Goal: Task Accomplishment & Management: Manage account settings

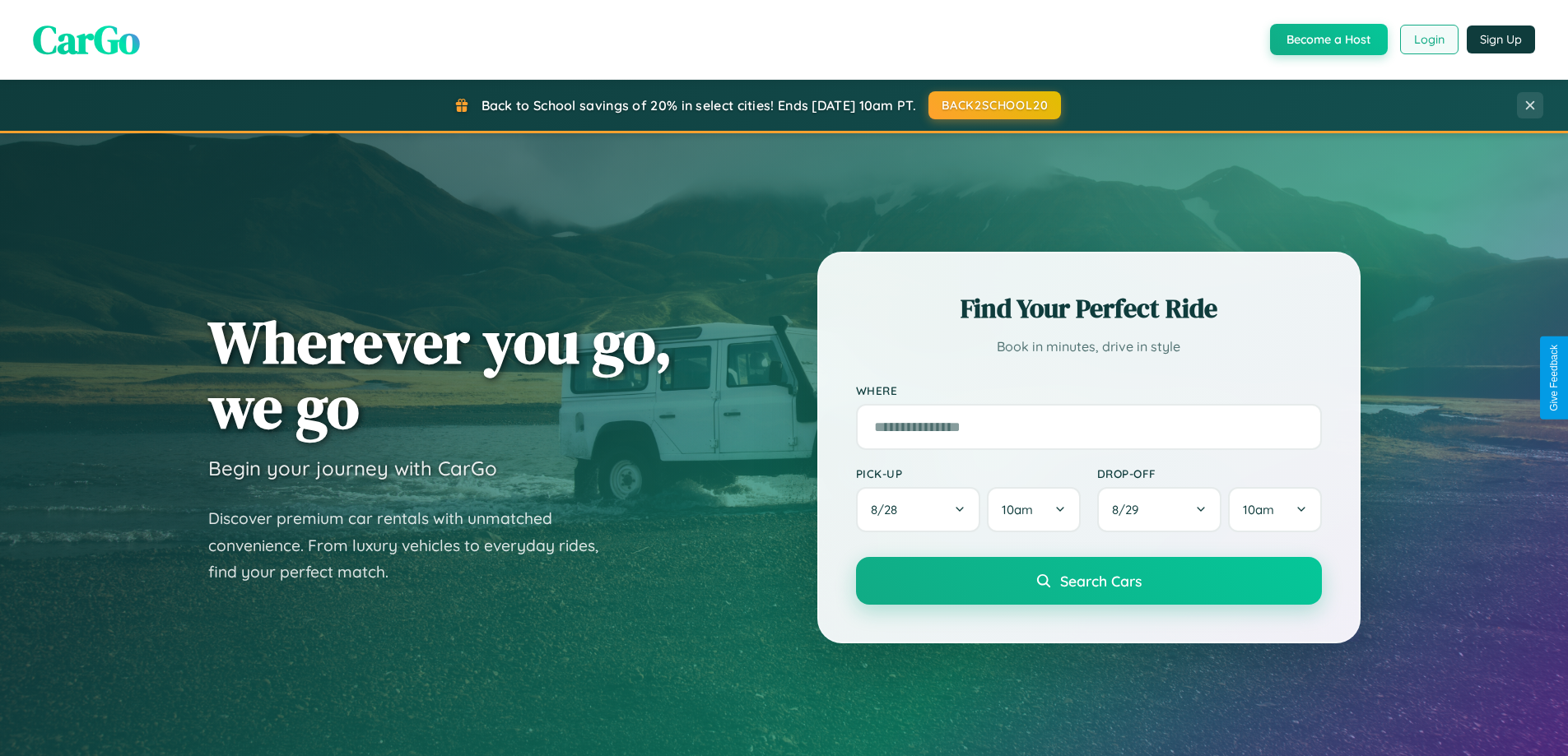
click at [1428, 40] on button "Login" at bounding box center [1429, 40] width 58 height 30
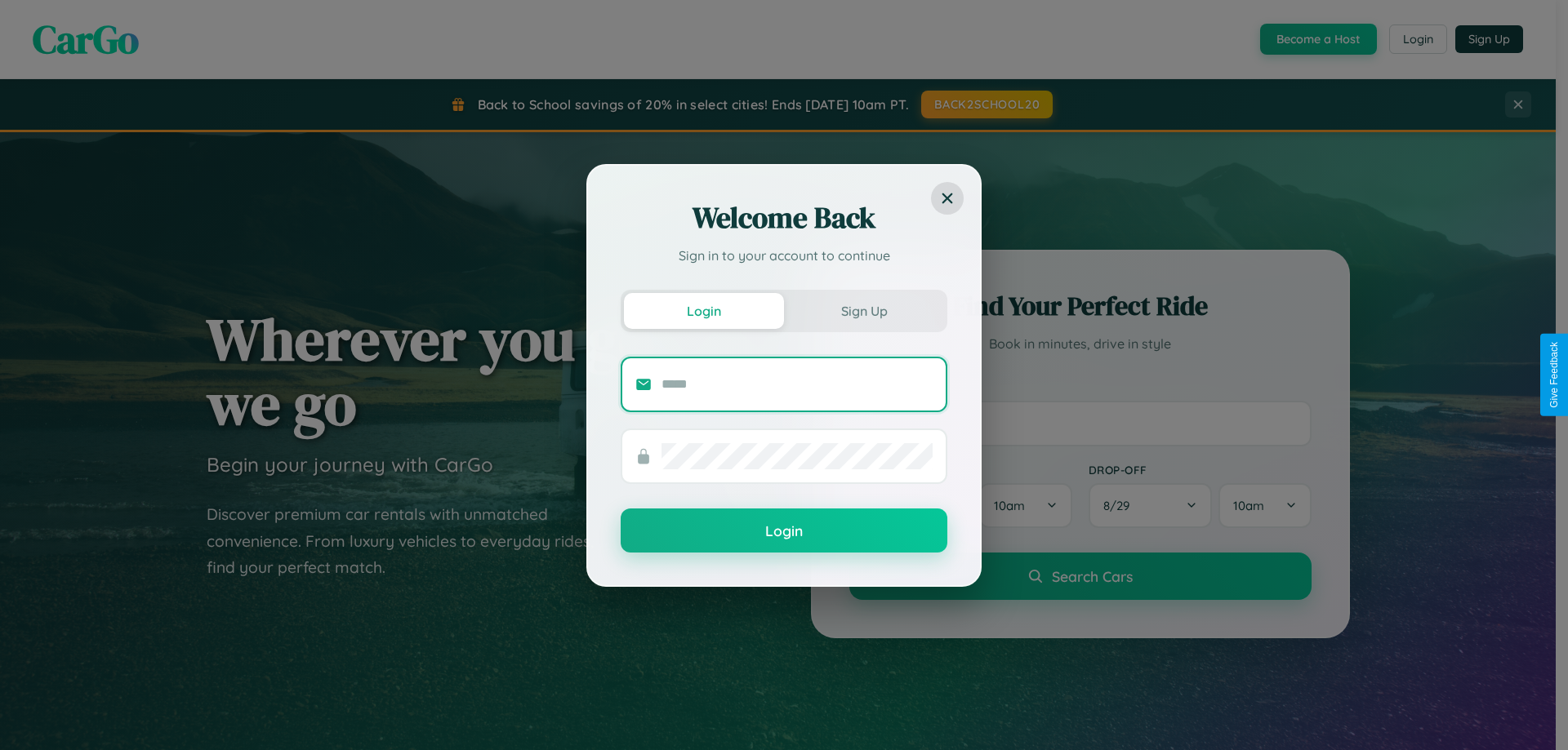
click at [796, 383] on input "text" at bounding box center [796, 384] width 271 height 26
type input "**********"
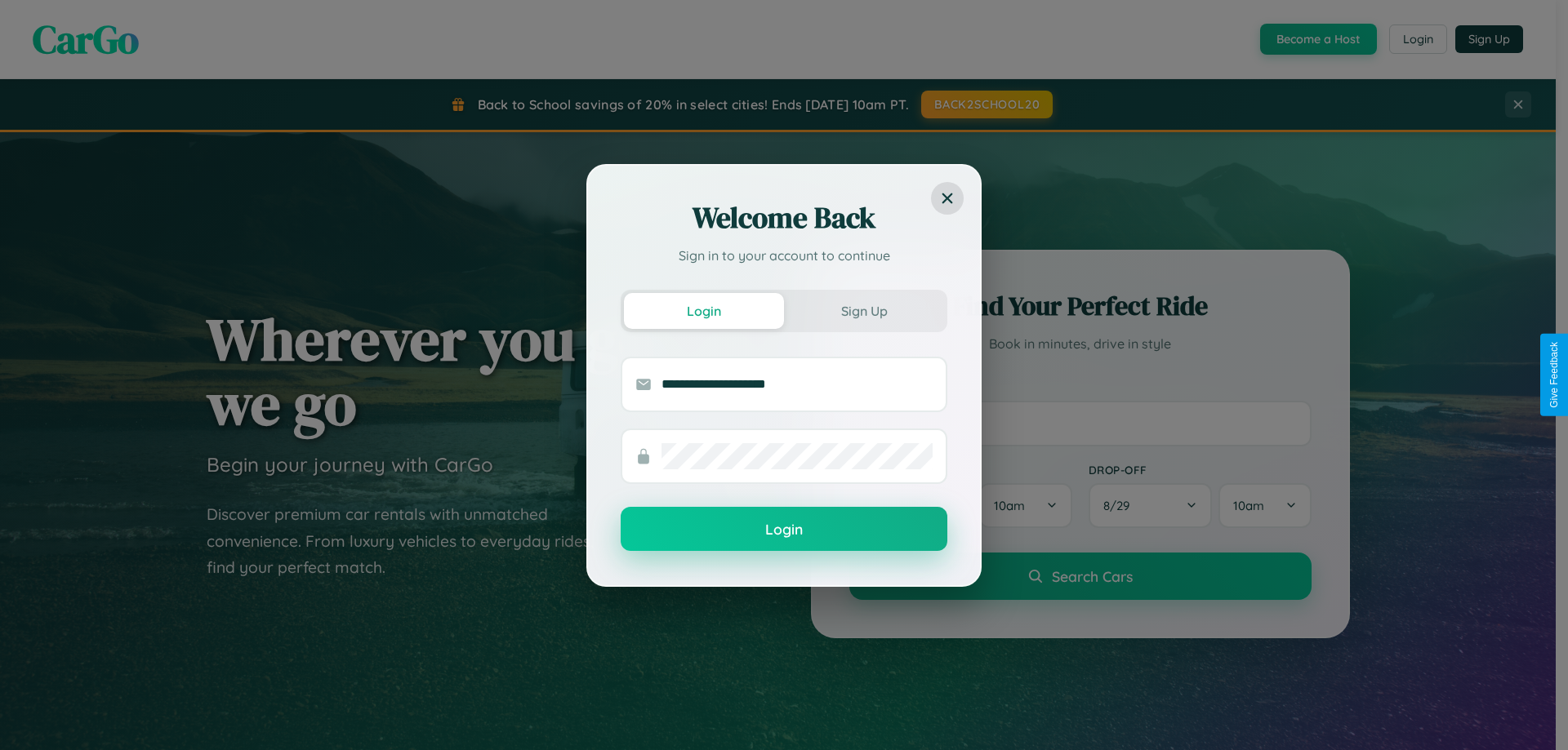
click at [784, 530] on button "Login" at bounding box center [783, 529] width 327 height 44
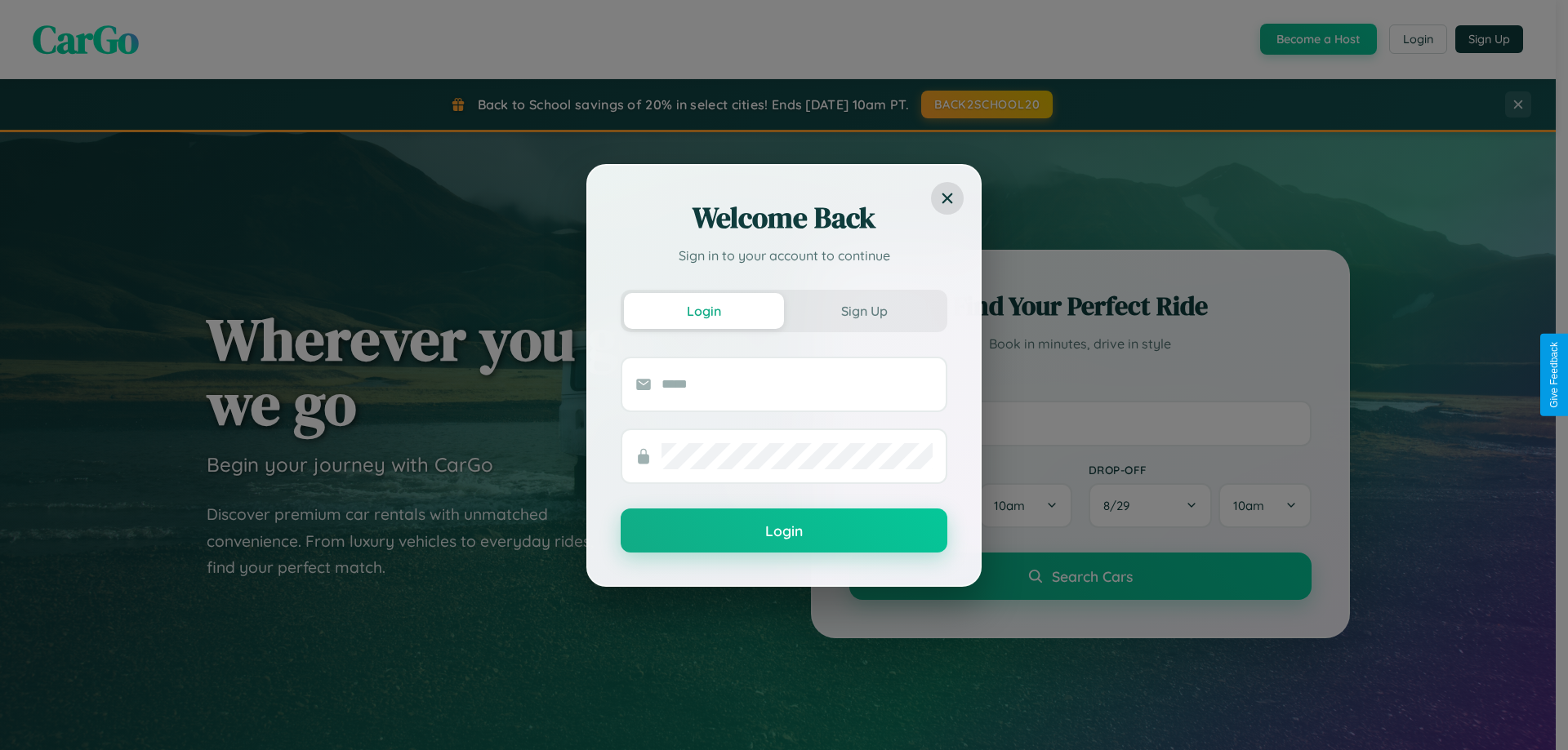
click at [1417, 39] on div "Welcome Back Sign in to your account to continue Login Sign Up Login" at bounding box center [784, 375] width 1568 height 750
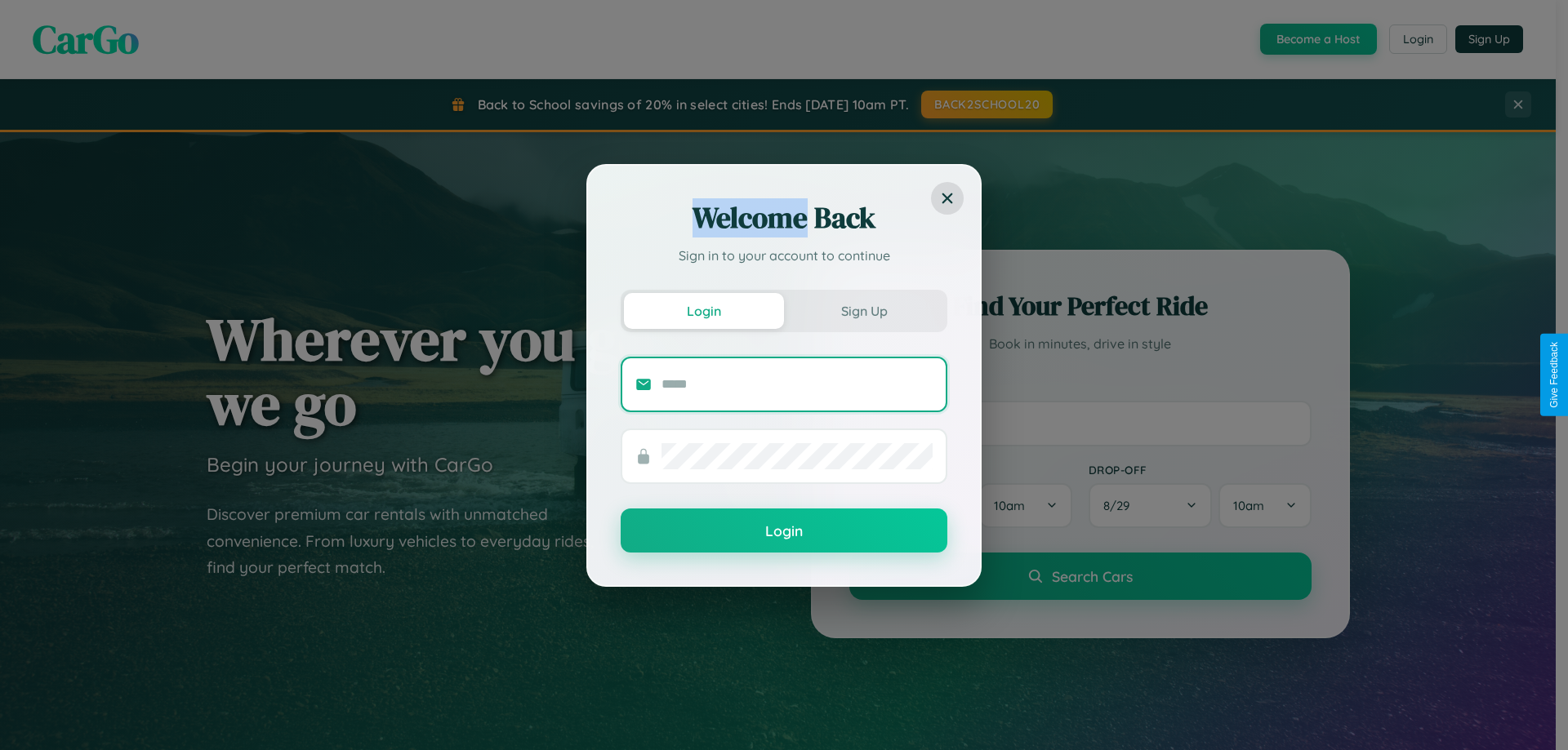
click at [796, 383] on input "text" at bounding box center [796, 384] width 271 height 26
type input "**********"
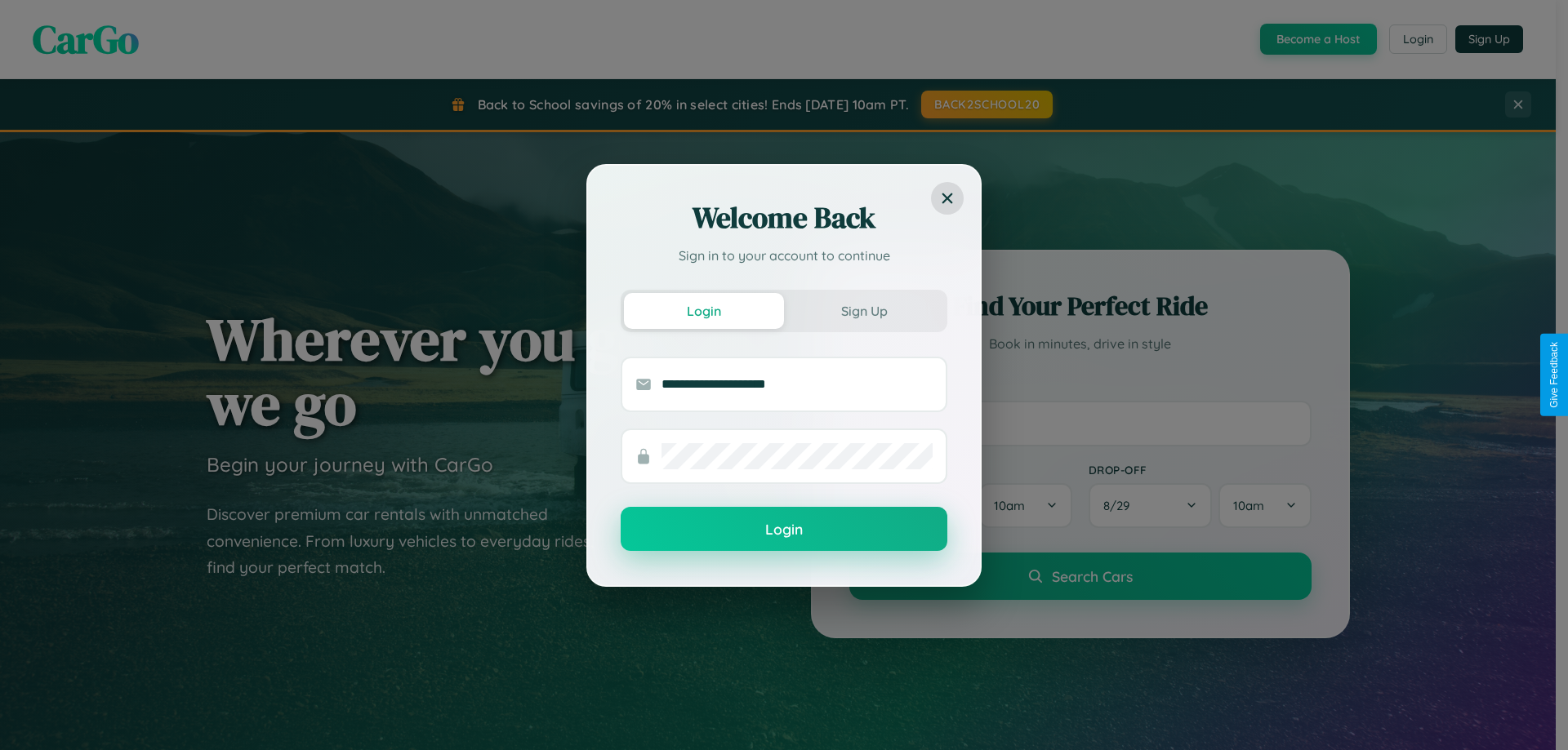
click at [784, 530] on button "Login" at bounding box center [783, 529] width 327 height 44
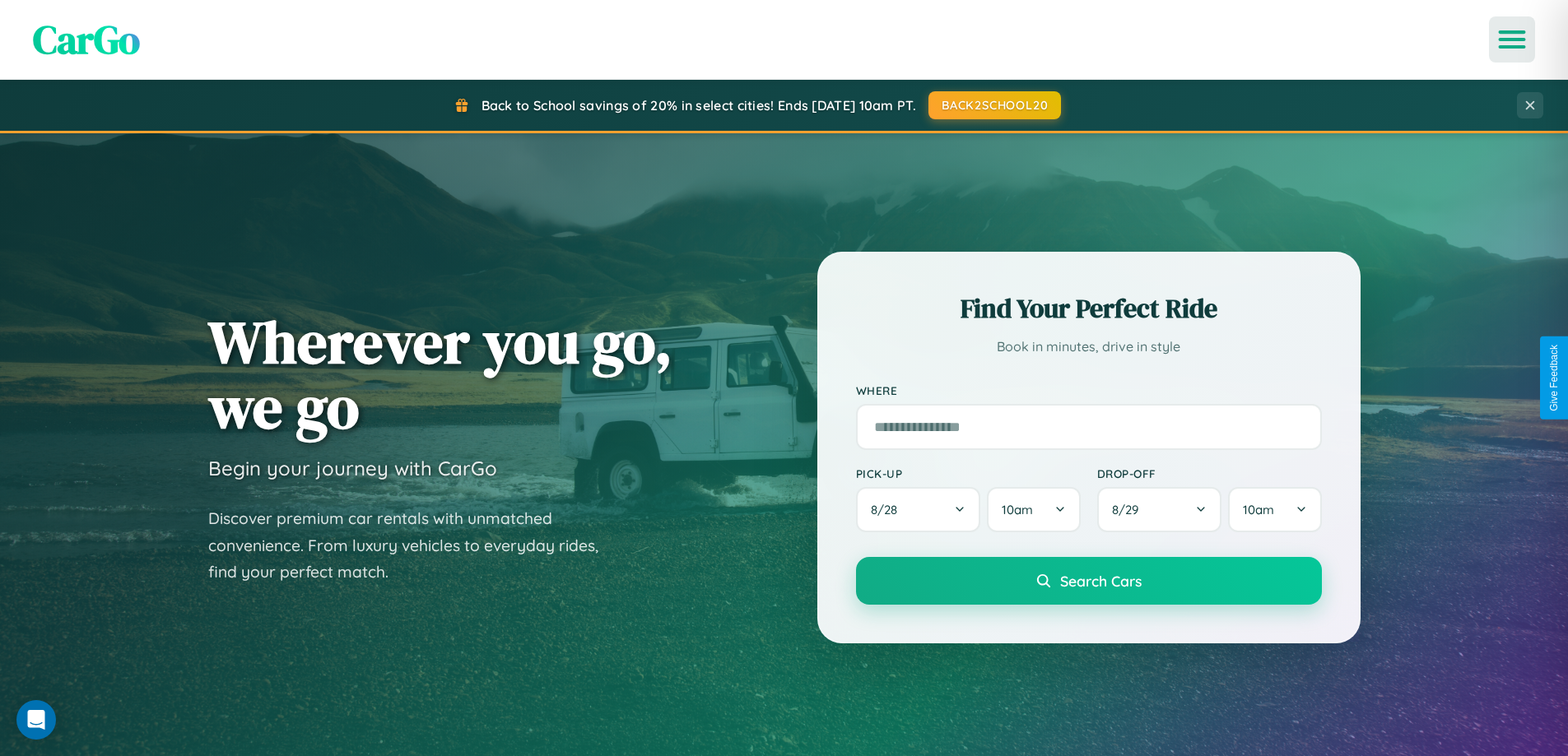
click at [1512, 40] on icon "Open menu" at bounding box center [1512, 39] width 24 height 14
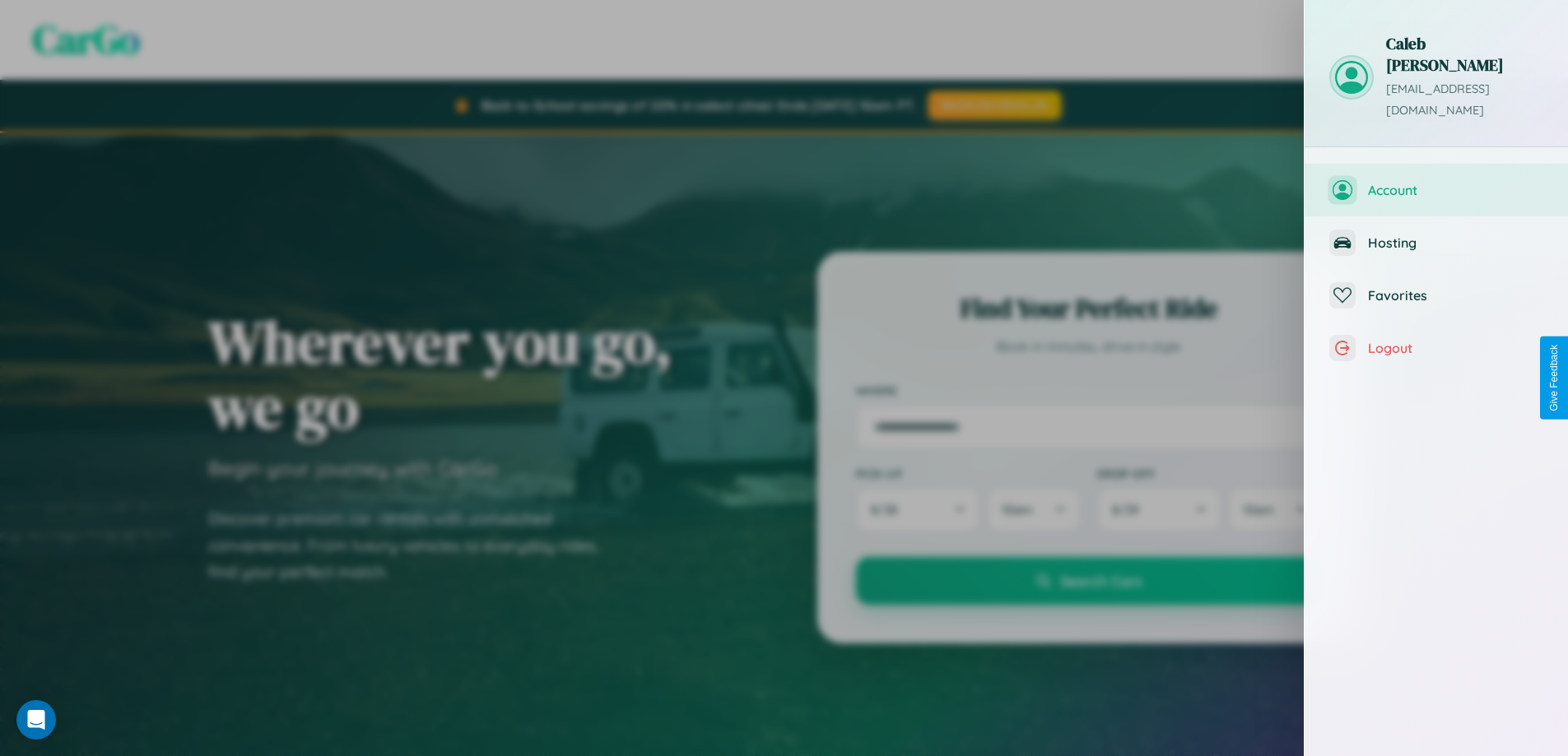
click at [1437, 182] on span "Account" at bounding box center [1455, 189] width 175 height 16
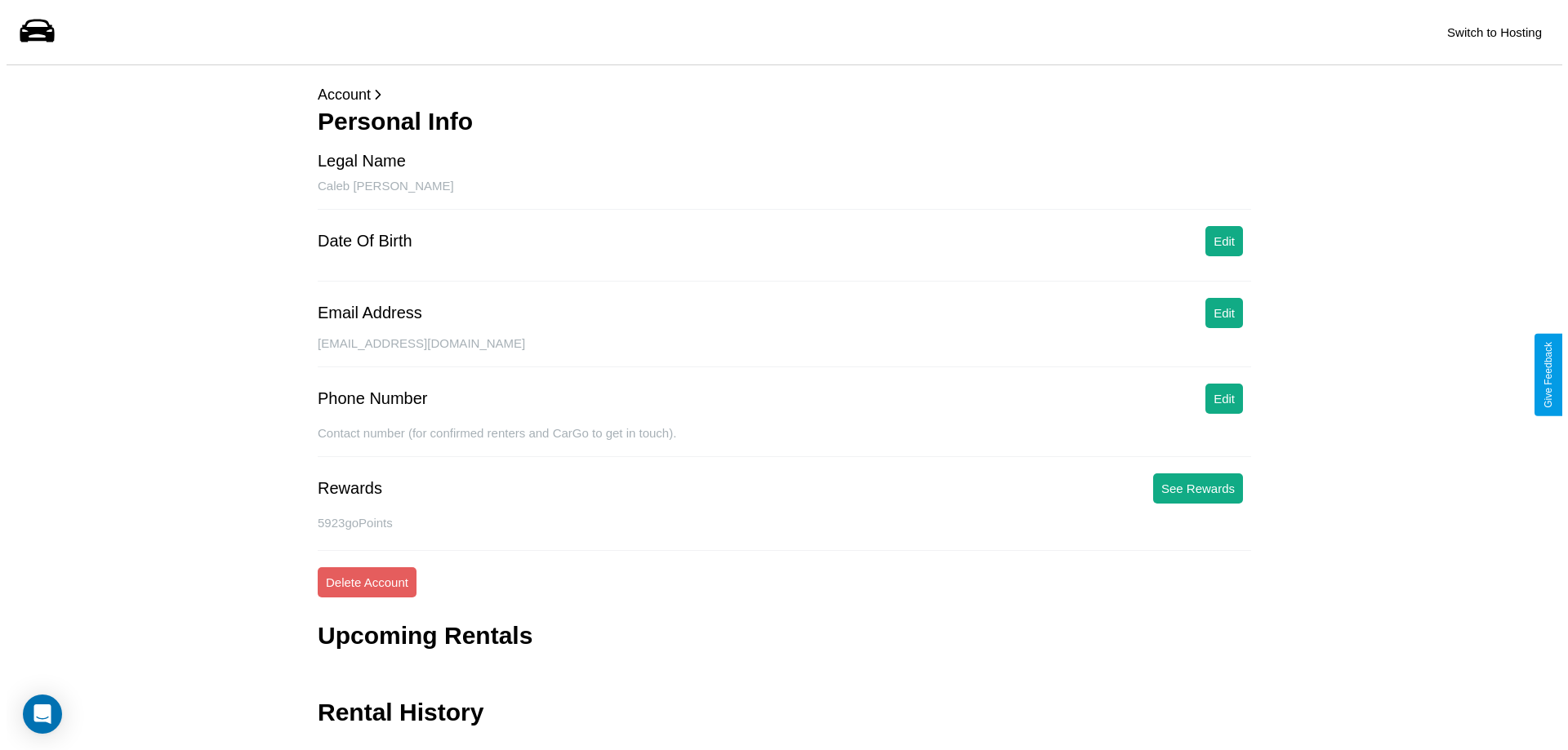
scroll to position [39, 0]
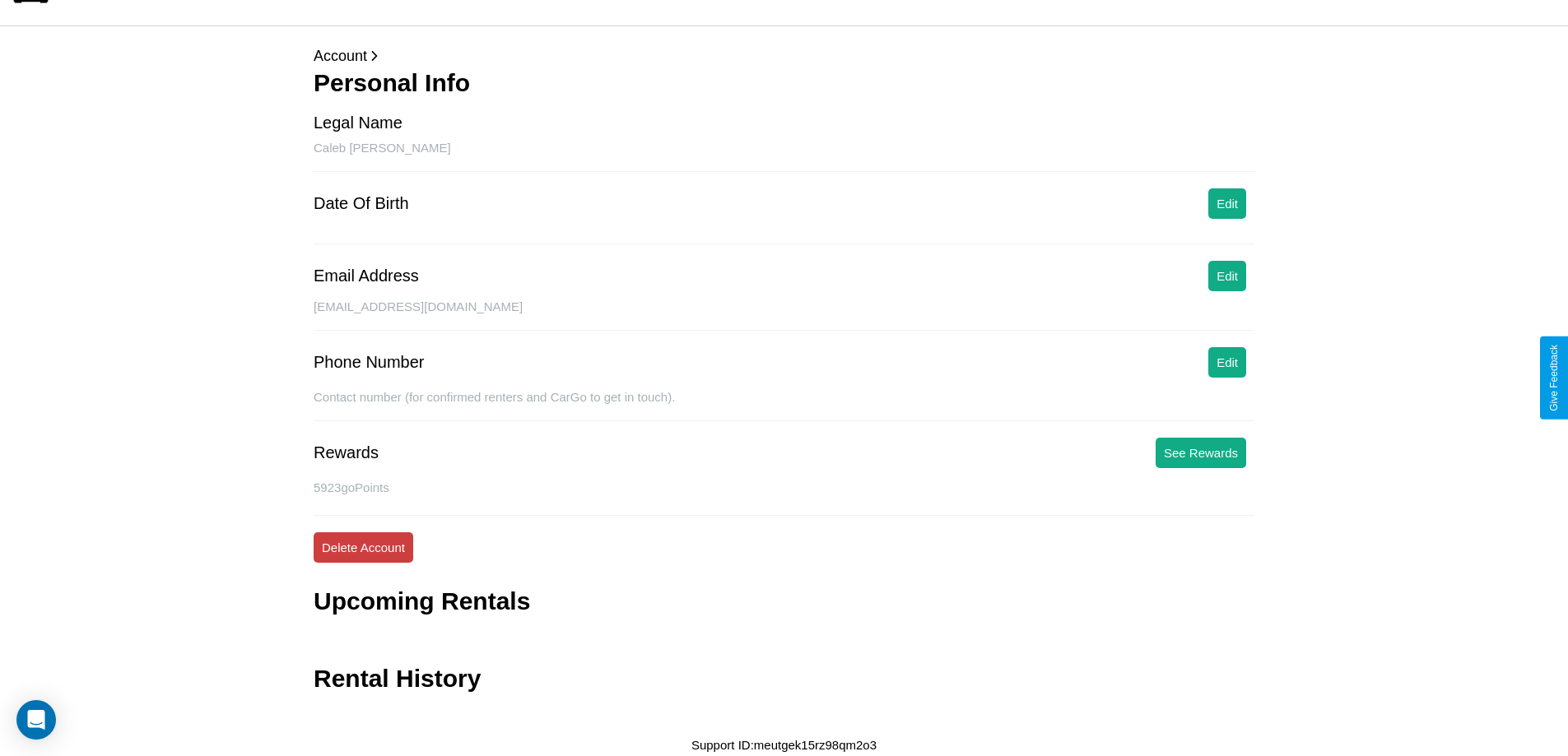
click at [363, 547] on button "Delete Account" at bounding box center [363, 547] width 100 height 31
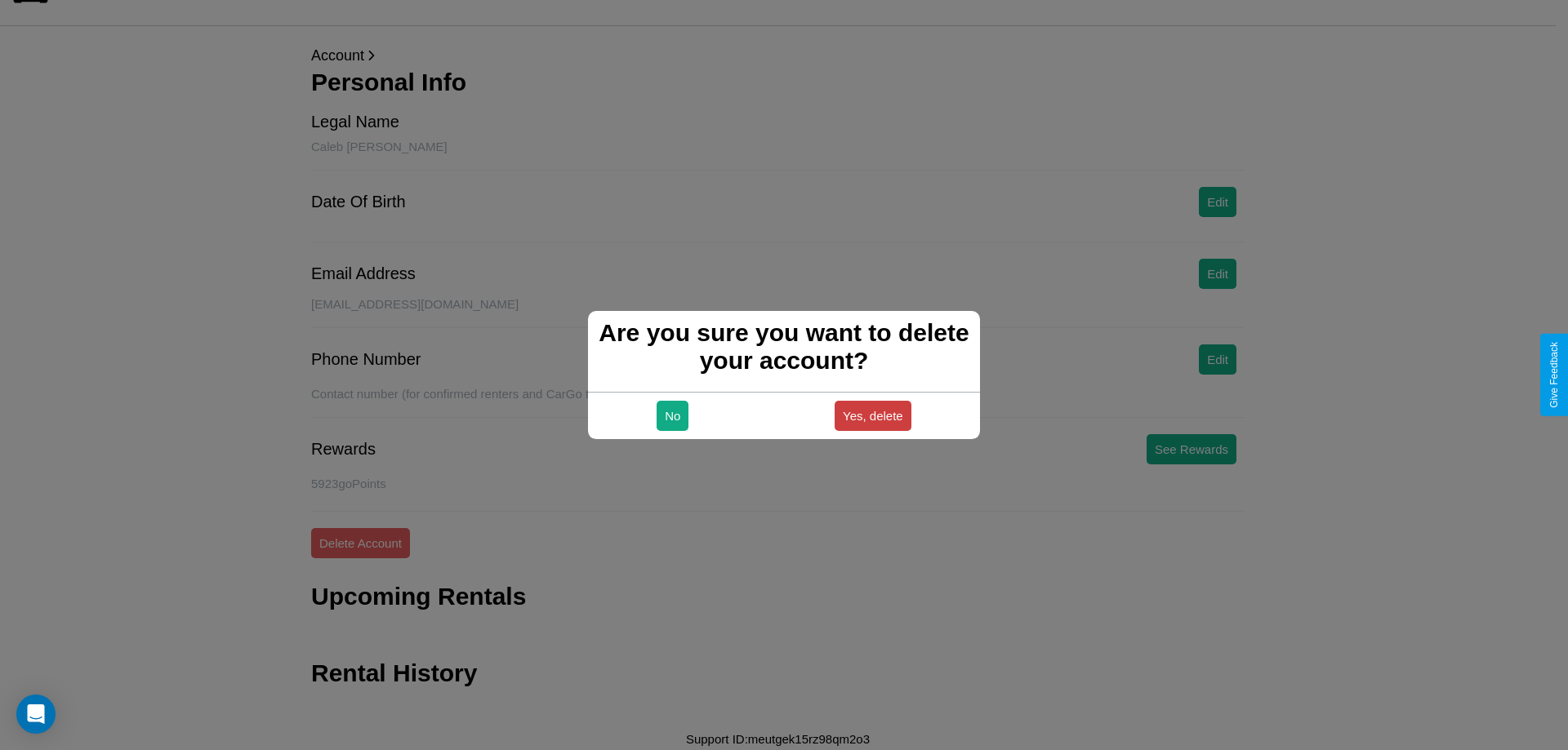
click at [872, 416] on button "Yes, delete" at bounding box center [873, 416] width 77 height 31
